Goal: Use online tool/utility: Use online tool/utility

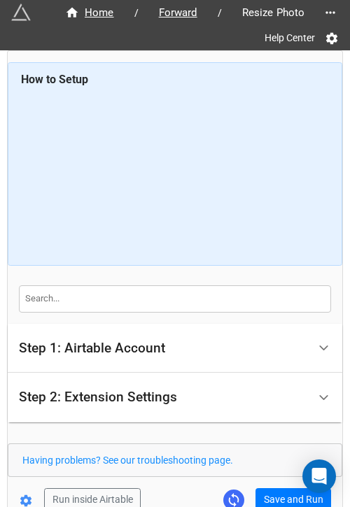
click at [269, 402] on form "How to Setup Step 1: Airtable Account Airtable User API Key Manna-Sinsub Airtab…" at bounding box center [175, 286] width 334 height 449
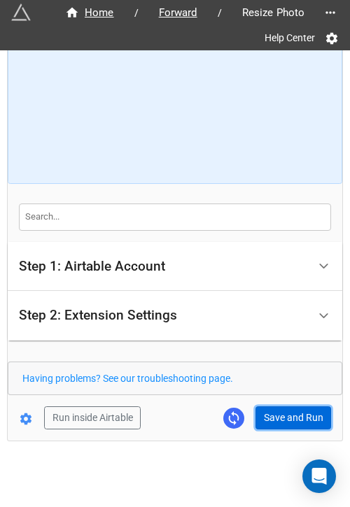
click at [273, 407] on button "Save and Run" at bounding box center [293, 418] width 76 height 24
drag, startPoint x: 272, startPoint y: 408, endPoint x: 296, endPoint y: 399, distance: 25.5
click at [272, 408] on button "Save and Run" at bounding box center [293, 418] width 76 height 24
click at [287, 419] on button "Save and Run" at bounding box center [293, 418] width 76 height 24
click at [281, 416] on button "Save and Run" at bounding box center [293, 418] width 76 height 24
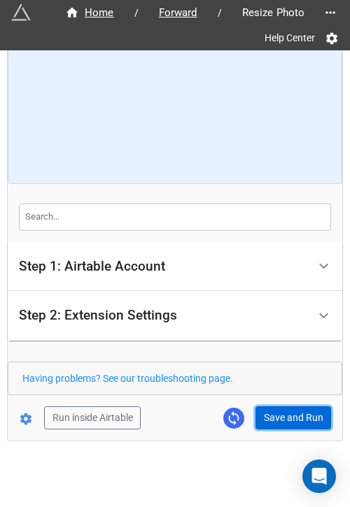
click at [270, 411] on button "Save and Run" at bounding box center [293, 418] width 76 height 24
click at [296, 414] on button "Save and Run" at bounding box center [293, 418] width 76 height 24
click at [311, 413] on button "Save and Run" at bounding box center [293, 418] width 76 height 24
click at [281, 413] on button "Save and Run" at bounding box center [293, 418] width 76 height 24
click at [287, 423] on button "Save and Run" at bounding box center [293, 418] width 76 height 24
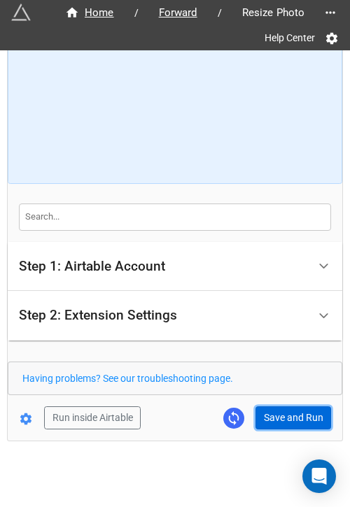
drag, startPoint x: 271, startPoint y: 415, endPoint x: 316, endPoint y: 394, distance: 49.4
click at [271, 415] on button "Save and Run" at bounding box center [293, 418] width 76 height 24
click at [275, 413] on button "Save and Run" at bounding box center [293, 418] width 76 height 24
drag, startPoint x: 288, startPoint y: 408, endPoint x: 316, endPoint y: 404, distance: 28.3
click at [288, 408] on button "Save and Run" at bounding box center [293, 418] width 76 height 24
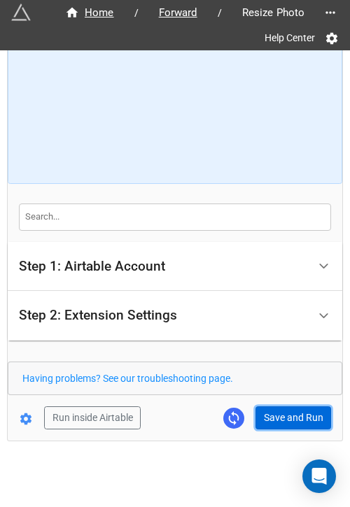
click at [277, 415] on button "Save and Run" at bounding box center [293, 418] width 76 height 24
click at [278, 411] on button "Save and Run" at bounding box center [293, 418] width 76 height 24
drag, startPoint x: 283, startPoint y: 416, endPoint x: 343, endPoint y: 378, distance: 71.0
click at [283, 416] on button "Save and Run" at bounding box center [293, 418] width 76 height 24
click at [284, 415] on button "Save and Run" at bounding box center [293, 418] width 76 height 24
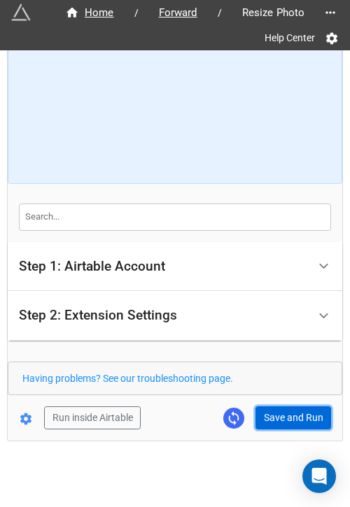
click at [278, 418] on button "Save and Run" at bounding box center [293, 418] width 76 height 24
click at [276, 406] on button "Save and Run" at bounding box center [293, 418] width 76 height 24
click at [276, 413] on button "Save and Run" at bounding box center [293, 418] width 76 height 24
click at [273, 406] on button "Save and Run" at bounding box center [293, 418] width 76 height 24
click at [262, 414] on button "Save and Run" at bounding box center [293, 418] width 76 height 24
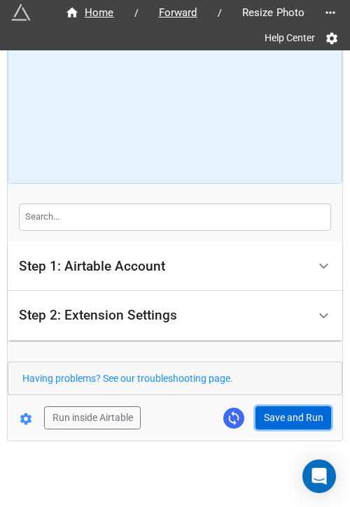
drag, startPoint x: 277, startPoint y: 412, endPoint x: 299, endPoint y: 415, distance: 22.7
click at [277, 412] on button "Save and Run" at bounding box center [293, 418] width 76 height 24
click at [265, 412] on button "Save and Run" at bounding box center [293, 418] width 76 height 24
click at [265, 411] on button "Save and Run" at bounding box center [293, 418] width 76 height 24
click at [278, 413] on button "Save and Run" at bounding box center [293, 418] width 76 height 24
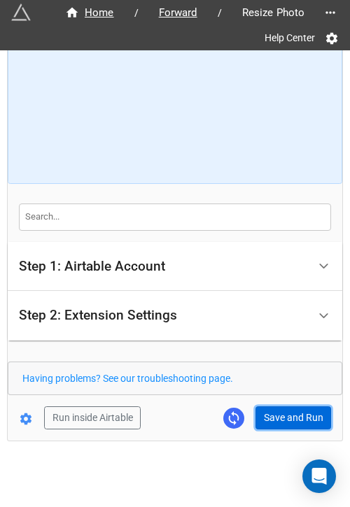
click at [258, 422] on button "Save and Run" at bounding box center [293, 418] width 76 height 24
drag, startPoint x: 201, startPoint y: 459, endPoint x: 213, endPoint y: 459, distance: 11.2
click at [201, 459] on div "Home / Forward / Resize Photo Help Center How to Setup Step 1: Airtable Account…" at bounding box center [175, 214] width 336 height 592
click at [299, 416] on button "Save and Run" at bounding box center [293, 418] width 76 height 24
click at [280, 411] on button "Save and Run" at bounding box center [293, 418] width 76 height 24
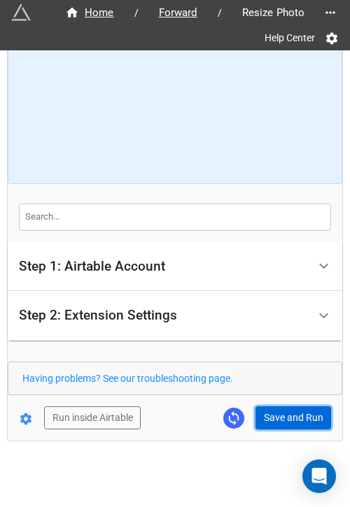
click at [282, 416] on button "Save and Run" at bounding box center [293, 418] width 76 height 24
